Goal: Task Accomplishment & Management: Manage account settings

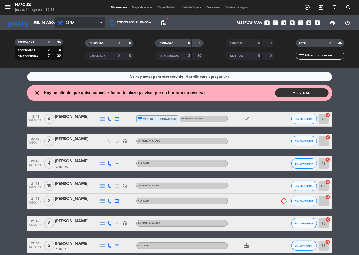
click at [100, 23] on icon at bounding box center [101, 23] width 2 height 4
click at [85, 66] on div "menu Napoles [DATE] 14. agosto - 12:55 Mis reservas Mapa de mesas Disponibilida…" at bounding box center [179, 34] width 359 height 69
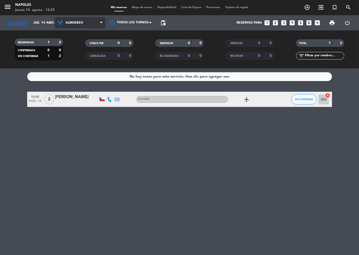
click at [100, 23] on icon at bounding box center [101, 23] width 2 height 4
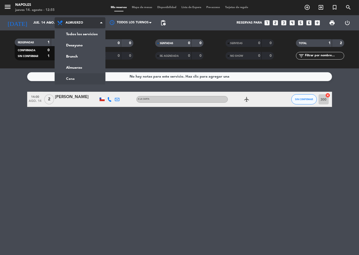
click at [78, 76] on ng-component "menu Napoles [DATE] 14. agosto - 12:55 Mis reservas Mapa de mesas Disponibilida…" at bounding box center [179, 127] width 359 height 255
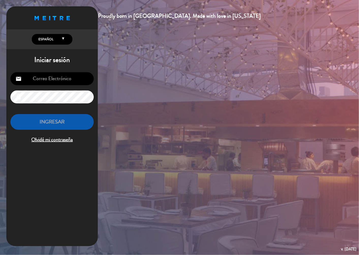
type input "[EMAIL_ADDRESS][DOMAIN_NAME]"
